Goal: Task Accomplishment & Management: Use online tool/utility

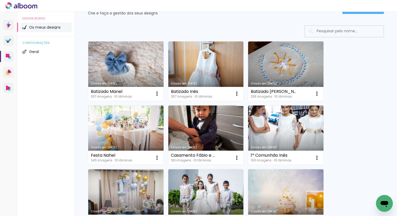
scroll to position [37, 0]
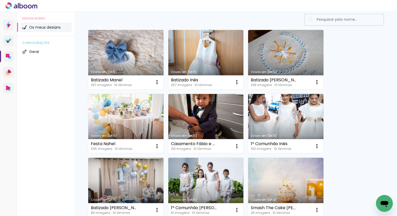
click at [129, 100] on link "Criado em [DATE]" at bounding box center [125, 123] width 75 height 59
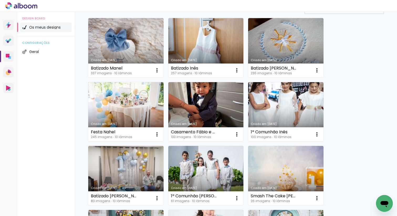
scroll to position [49, 0]
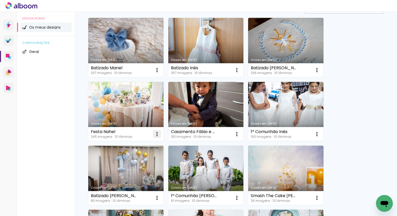
click at [156, 132] on iron-icon at bounding box center [157, 134] width 6 height 6
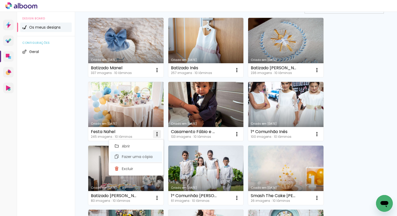
click at [146, 157] on span "Fazer uma cópia" at bounding box center [137, 157] width 31 height 4
type input "Cópia de Festa Nahel"
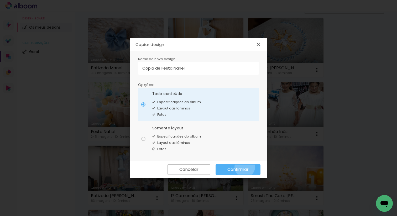
click at [0, 0] on slot "Confirmar" at bounding box center [0, 0] width 0 height 0
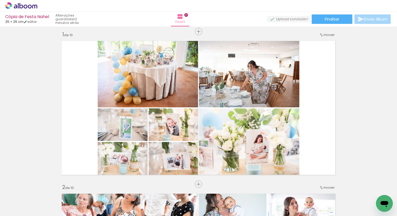
scroll to position [3, 0]
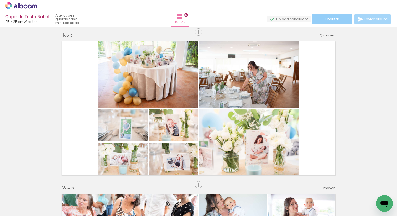
click at [339, 21] on paper-button "Finalizar" at bounding box center [332, 18] width 41 height 9
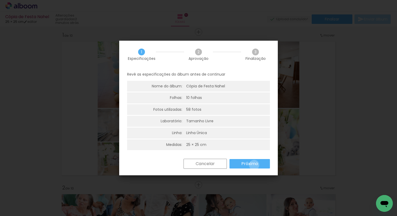
click at [0, 0] on slot "Próximo" at bounding box center [0, 0] width 0 height 0
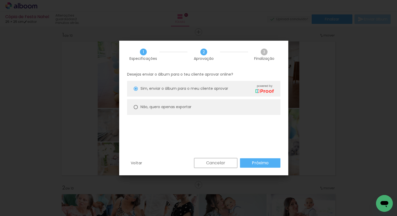
click at [0, 0] on slot "Não, quero apenas exportar" at bounding box center [0, 0] width 0 height 0
type paper-radio-button "on"
click at [271, 165] on paper-button "Próximo" at bounding box center [260, 162] width 40 height 9
type input "Alta, 300 DPI"
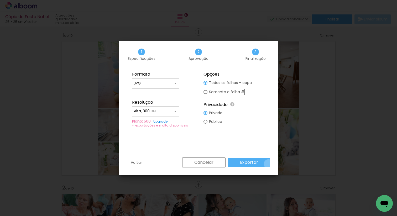
click at [270, 164] on paper-button "Exportar" at bounding box center [249, 162] width 42 height 9
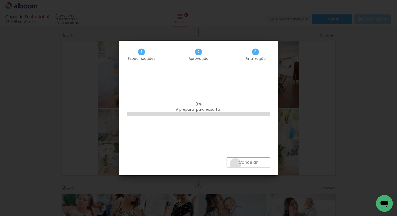
click at [235, 164] on paper-button "Cancelar" at bounding box center [248, 163] width 43 height 10
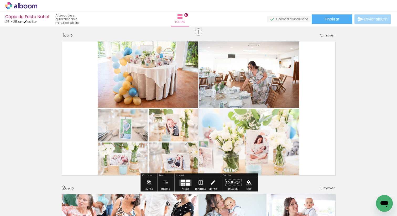
click at [35, 22] on link "editar" at bounding box center [30, 21] width 13 height 4
type input "25"
type input "50"
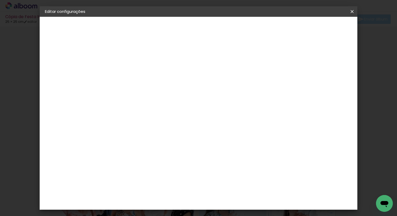
click at [69, 54] on div "2. Especificações" at bounding box center [74, 54] width 58 height 6
click at [0, 0] on slot "Cópia de Festa Nahel" at bounding box center [0, 0] width 0 height 0
click at [154, 32] on header "Informações Dê um título ao seu álbum. Avançar" at bounding box center [131, 32] width 46 height 31
click at [0, 0] on slot "Avançar" at bounding box center [0, 0] width 0 height 0
click at [162, 117] on div "DreambooksPro" at bounding box center [144, 119] width 34 height 4
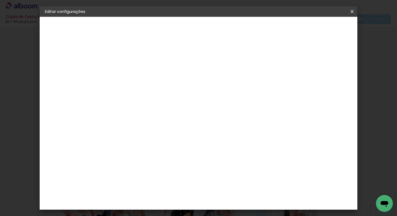
click at [0, 0] on slot "Avançar" at bounding box center [0, 0] width 0 height 0
click at [151, 87] on input "text" at bounding box center [141, 91] width 20 height 8
click at [0, 0] on slot "Réplica Pequena" at bounding box center [0, 0] width 0 height 0
click at [195, 55] on input "Réplica Pequena" at bounding box center [163, 57] width 64 height 8
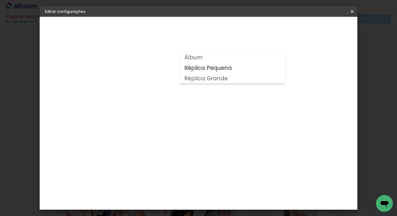
click at [205, 57] on paper-item "Álbum" at bounding box center [232, 57] width 105 height 11
type input "Álbum"
click at [166, 186] on span "20 × 20" at bounding box center [154, 191] width 24 height 11
click at [0, 0] on slot "Avançar" at bounding box center [0, 0] width 0 height 0
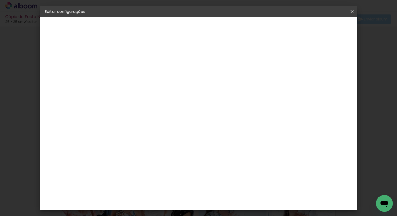
click at [323, 29] on span "Guardar configurações" at bounding box center [301, 28] width 43 height 4
click at [323, 26] on span "Guardar configurações" at bounding box center [301, 28] width 43 height 4
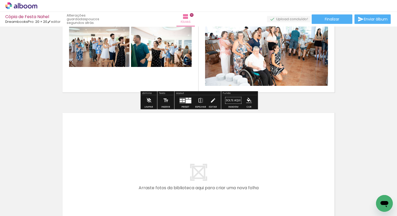
scroll to position [1462, 0]
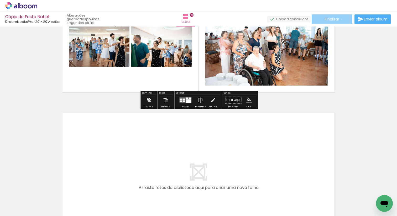
click at [340, 19] on paper-button "Finalizar" at bounding box center [332, 18] width 41 height 9
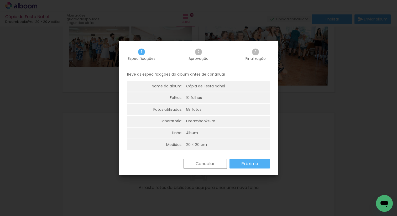
click at [0, 0] on slot "Próximo" at bounding box center [0, 0] width 0 height 0
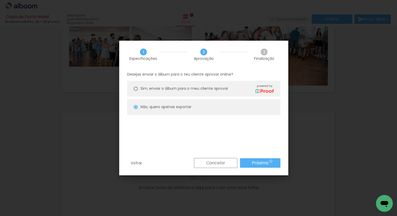
drag, startPoint x: 271, startPoint y: 161, endPoint x: 256, endPoint y: 157, distance: 16.1
click at [271, 161] on paper-button "Próximo" at bounding box center [260, 162] width 40 height 9
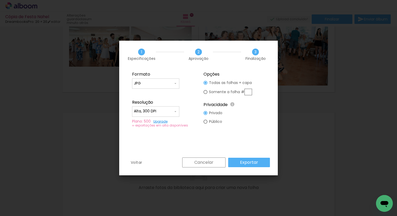
scroll to position [0, 6419]
click at [0, 0] on slot "Exportar" at bounding box center [0, 0] width 0 height 0
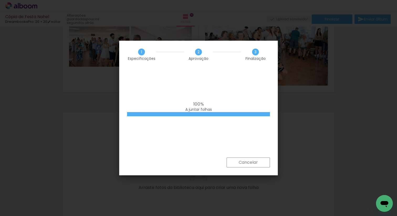
scroll to position [0, 6419]
click at [0, 0] on slot "Cancelar" at bounding box center [0, 0] width 0 height 0
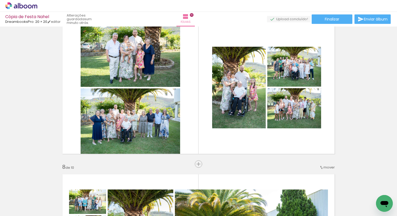
scroll to position [0, 2936]
click at [232, 205] on div at bounding box center [232, 198] width 26 height 17
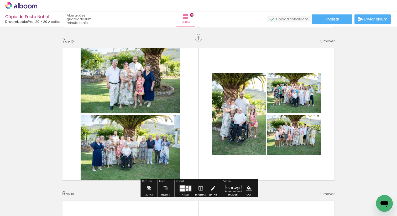
scroll to position [918, 0]
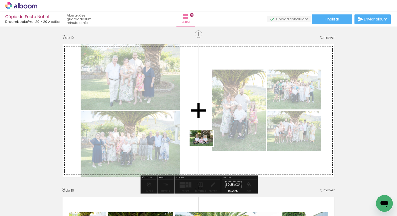
drag, startPoint x: 149, startPoint y: 204, endPoint x: 205, endPoint y: 146, distance: 81.0
click at [205, 146] on quentale-workspace at bounding box center [198, 108] width 397 height 216
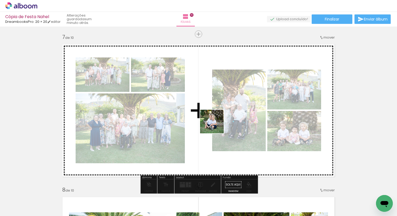
drag, startPoint x: 214, startPoint y: 203, endPoint x: 216, endPoint y: 124, distance: 78.8
click at [216, 124] on quentale-workspace at bounding box center [198, 108] width 397 height 216
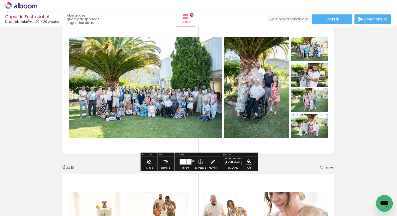
scroll to position [1096, 0]
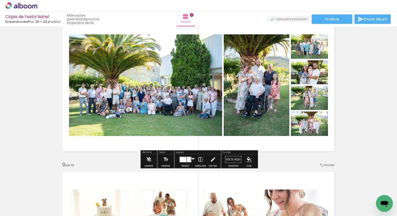
click at [198, 161] on iron-icon at bounding box center [201, 159] width 6 height 11
click at [181, 107] on quentale-photo at bounding box center [145, 85] width 153 height 102
click at [201, 160] on iron-icon at bounding box center [201, 159] width 6 height 11
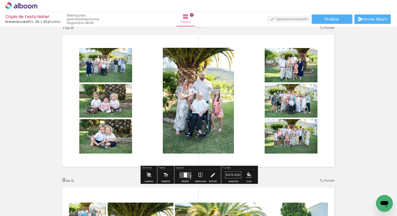
scroll to position [0, 2843]
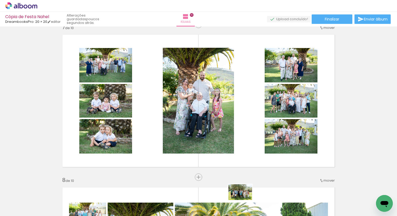
drag, startPoint x: 242, startPoint y: 199, endPoint x: 244, endPoint y: 200, distance: 2.9
click at [244, 200] on div at bounding box center [240, 198] width 26 height 17
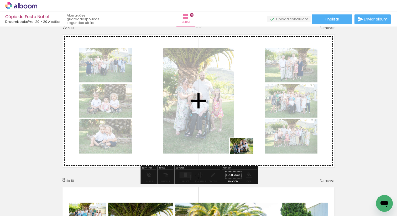
drag, startPoint x: 230, startPoint y: 201, endPoint x: 246, endPoint y: 153, distance: 50.6
click at [246, 153] on quentale-workspace at bounding box center [198, 108] width 397 height 216
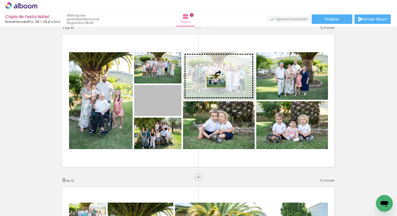
drag, startPoint x: 163, startPoint y: 101, endPoint x: 218, endPoint y: 80, distance: 58.4
click at [0, 0] on slot at bounding box center [0, 0] width 0 height 0
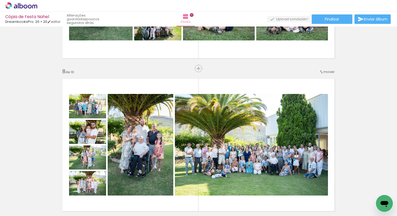
scroll to position [0, 2438]
click at [149, 201] on div at bounding box center [145, 198] width 26 height 17
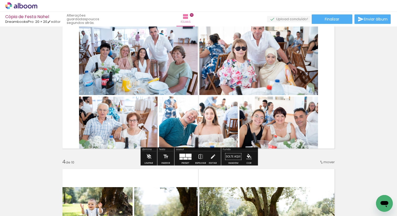
scroll to position [329, 0]
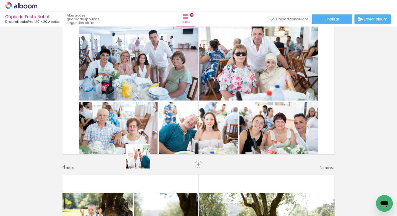
drag, startPoint x: 142, startPoint y: 200, endPoint x: 142, endPoint y: 148, distance: 52.0
click at [142, 148] on quentale-workspace at bounding box center [198, 108] width 397 height 216
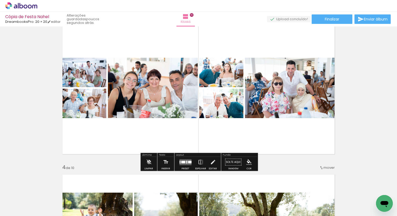
click at [183, 163] on div at bounding box center [183, 162] width 4 height 3
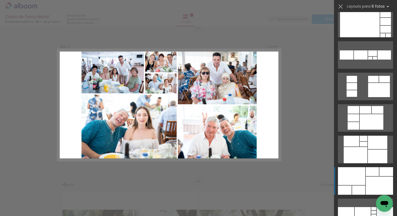
scroll to position [322, 0]
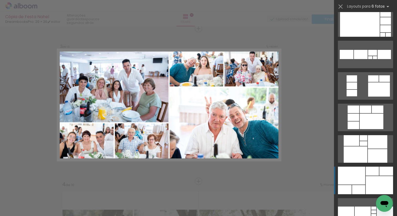
click at [367, 178] on div at bounding box center [379, 185] width 27 height 18
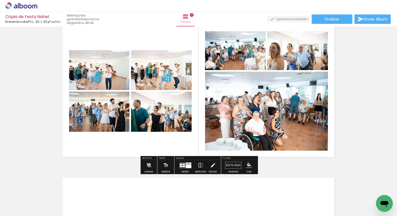
scroll to position [1391, 0]
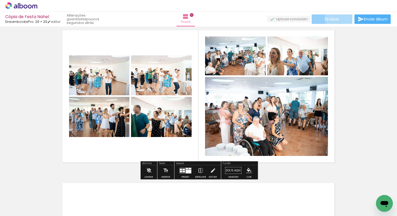
click at [338, 18] on span "Finalizar" at bounding box center [332, 19] width 14 height 4
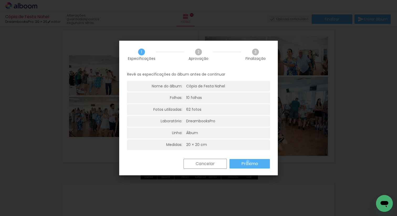
click at [0, 0] on slot "Próximo" at bounding box center [0, 0] width 0 height 0
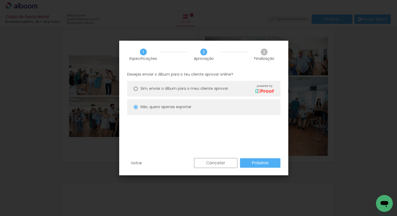
click at [0, 0] on slot "Próximo" at bounding box center [0, 0] width 0 height 0
type input "Alta, 300 DPI"
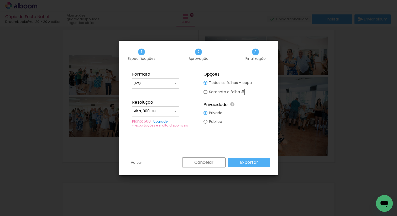
click at [262, 162] on paper-button "Exportar" at bounding box center [249, 162] width 42 height 9
